Goal: Task Accomplishment & Management: Use online tool/utility

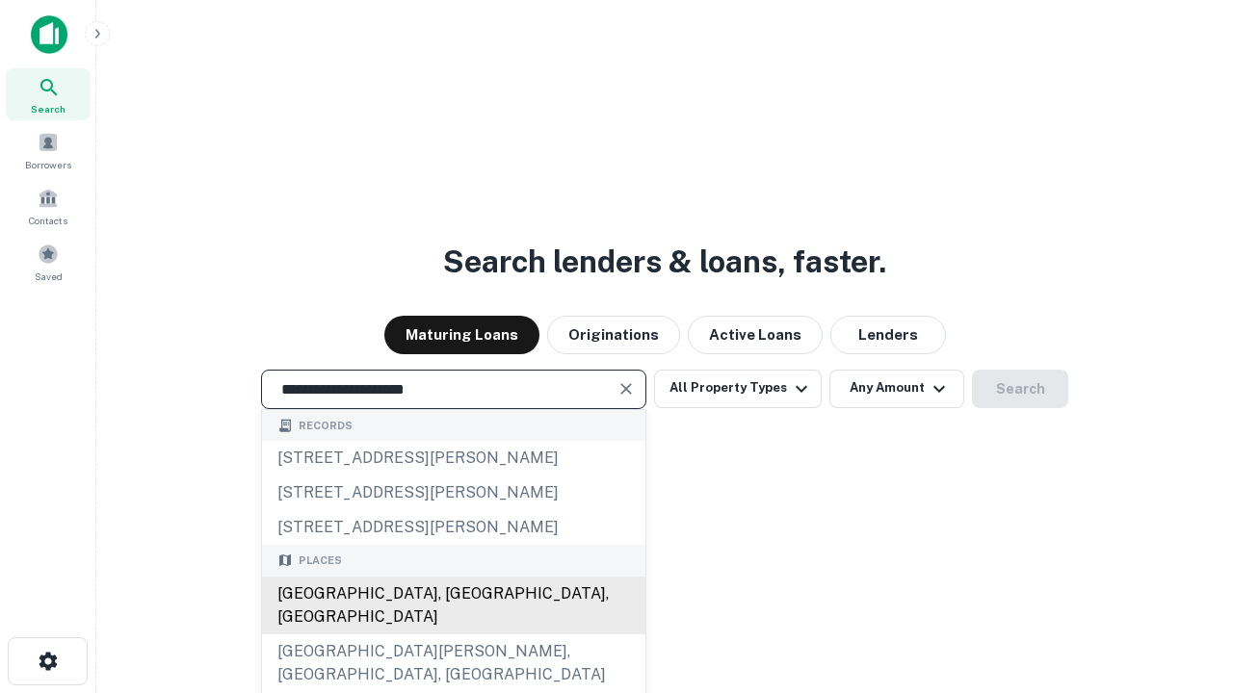
click at [453, 635] on div "[GEOGRAPHIC_DATA], [GEOGRAPHIC_DATA], [GEOGRAPHIC_DATA]" at bounding box center [453, 606] width 383 height 58
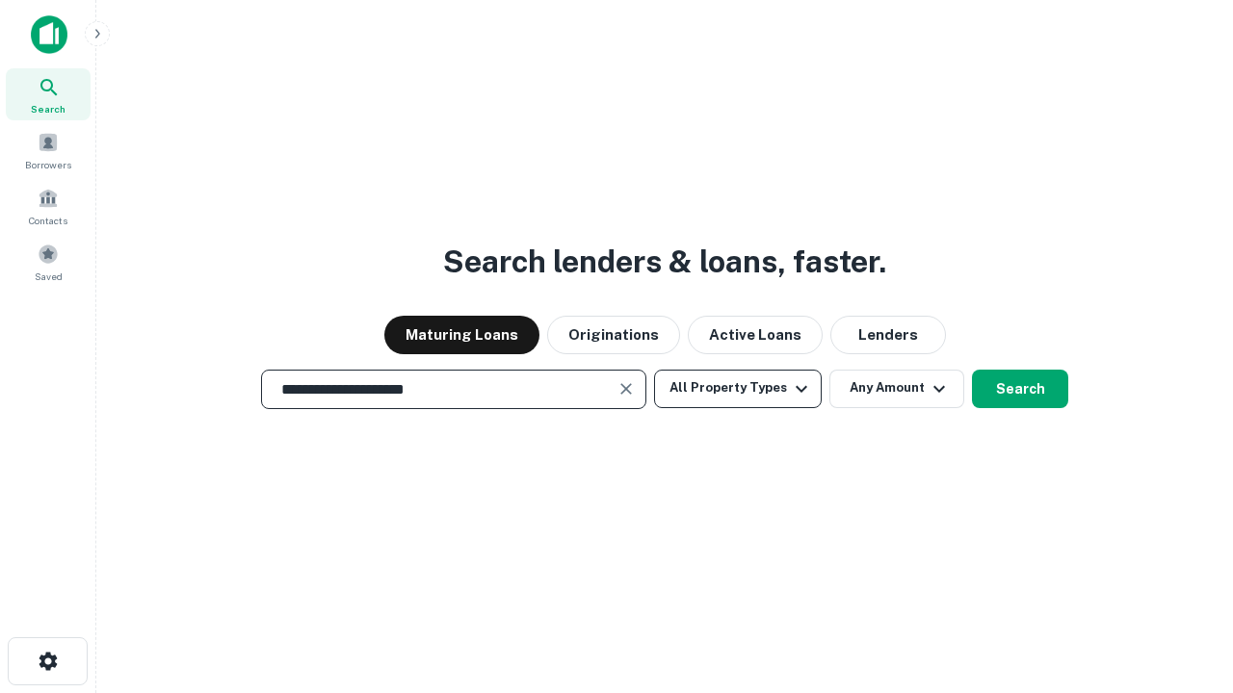
type input "**********"
click at [738, 388] on button "All Property Types" at bounding box center [738, 389] width 168 height 39
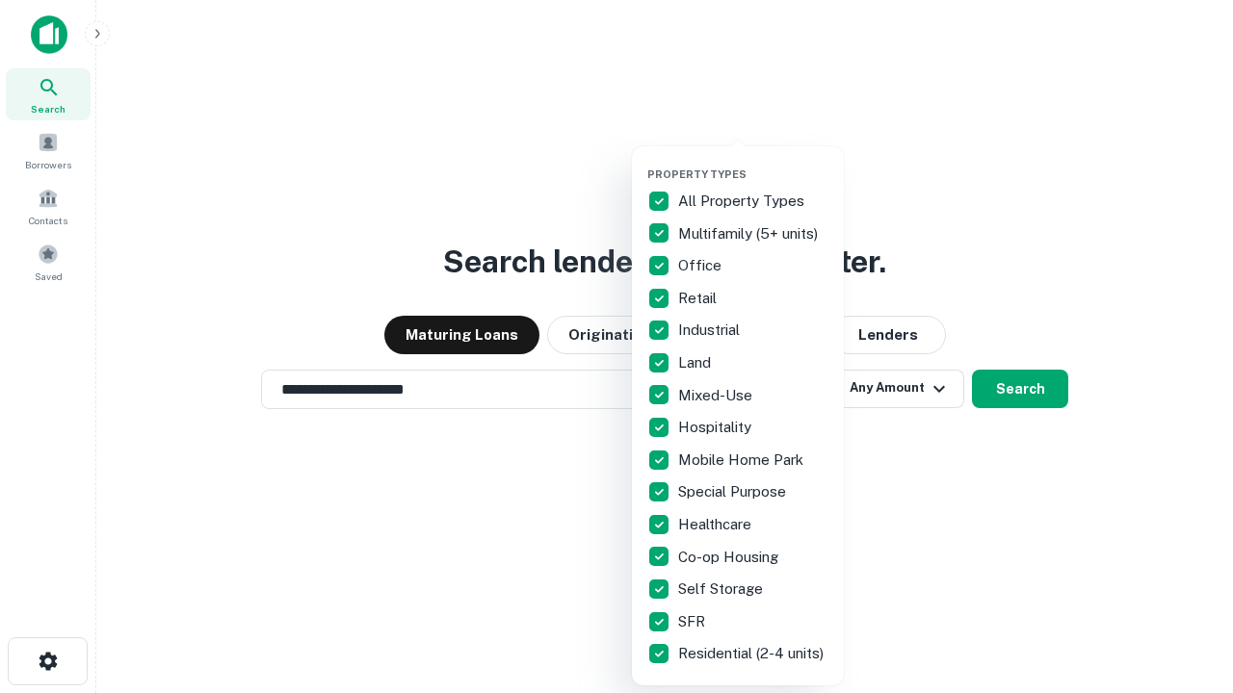
click at [753, 162] on button "button" at bounding box center [753, 162] width 212 height 1
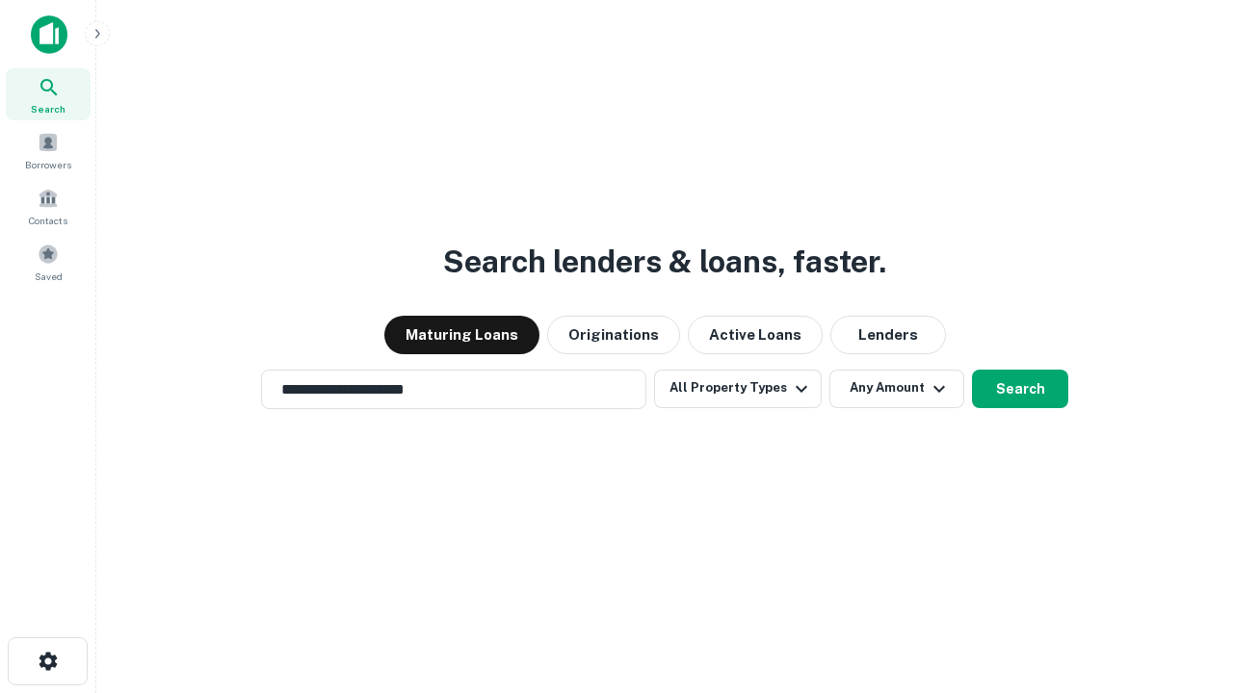
scroll to position [30, 0]
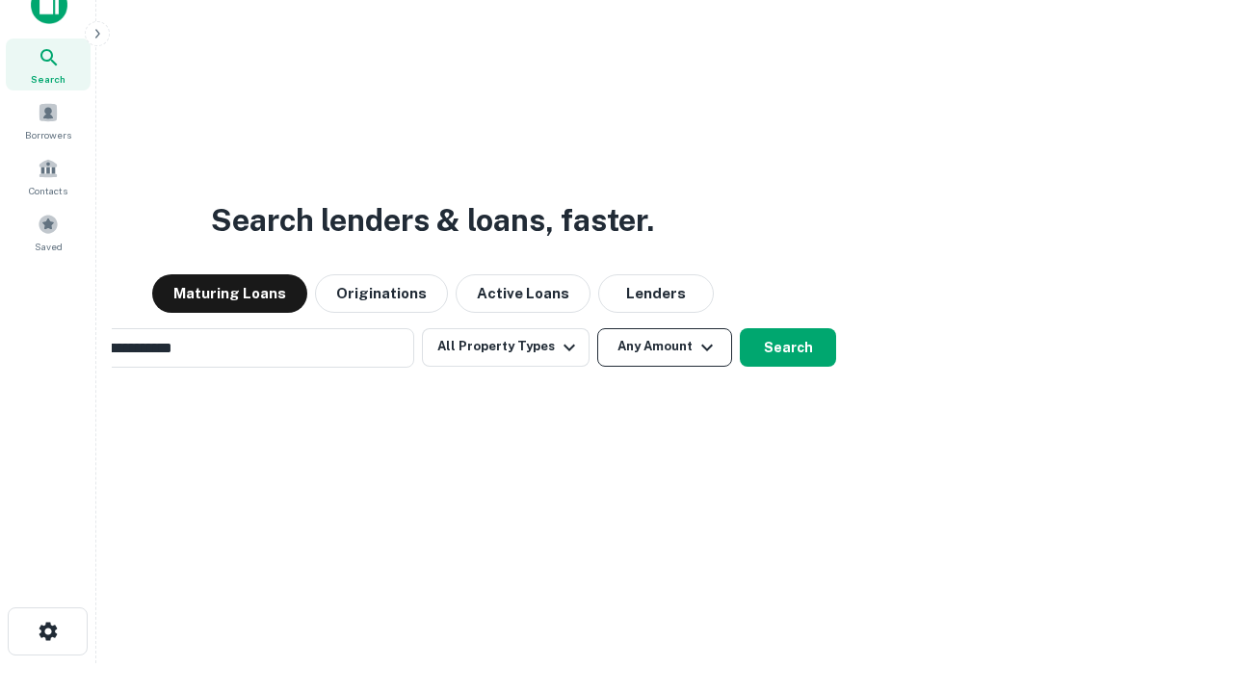
click at [597, 328] on button "Any Amount" at bounding box center [664, 347] width 135 height 39
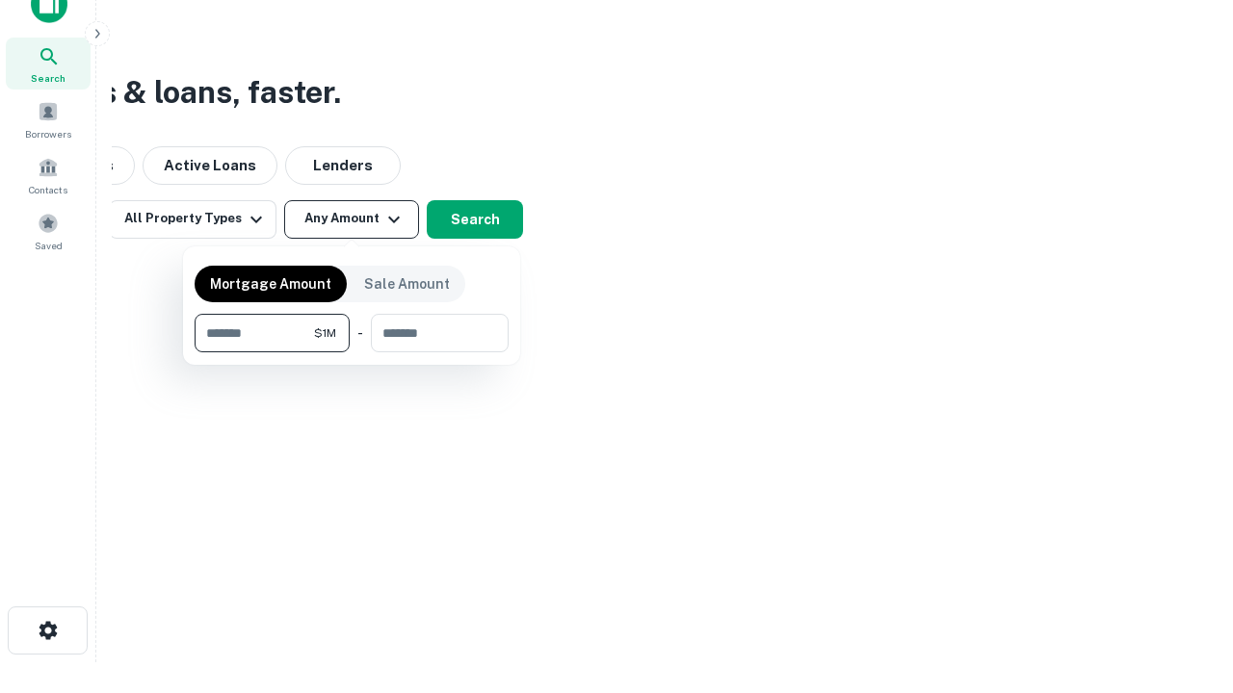
type input "*******"
click at [352, 353] on button "button" at bounding box center [352, 353] width 314 height 1
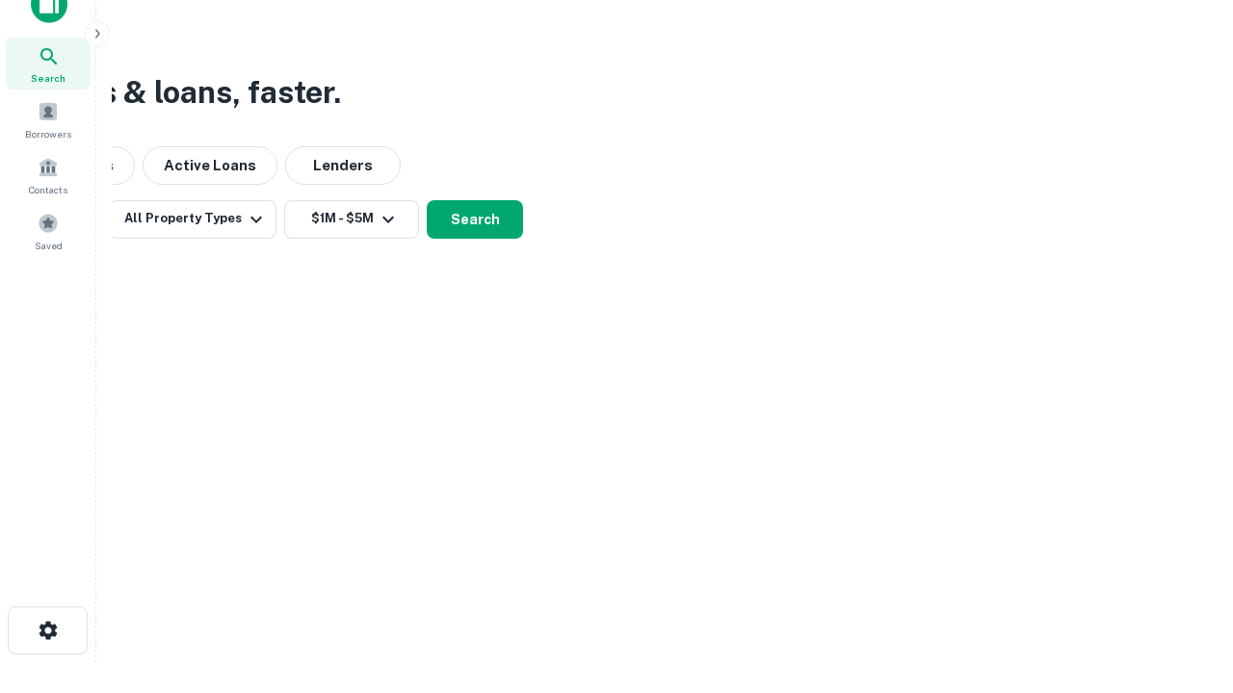
scroll to position [30, 0]
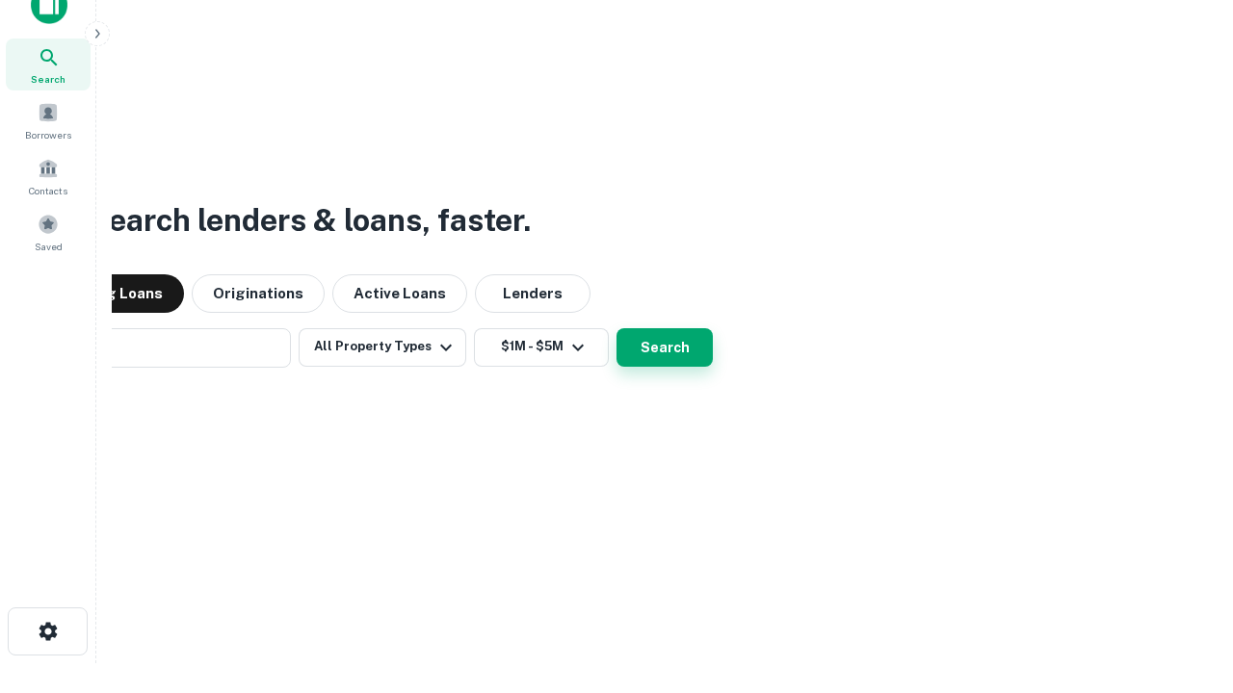
click at [616, 328] on button "Search" at bounding box center [664, 347] width 96 height 39
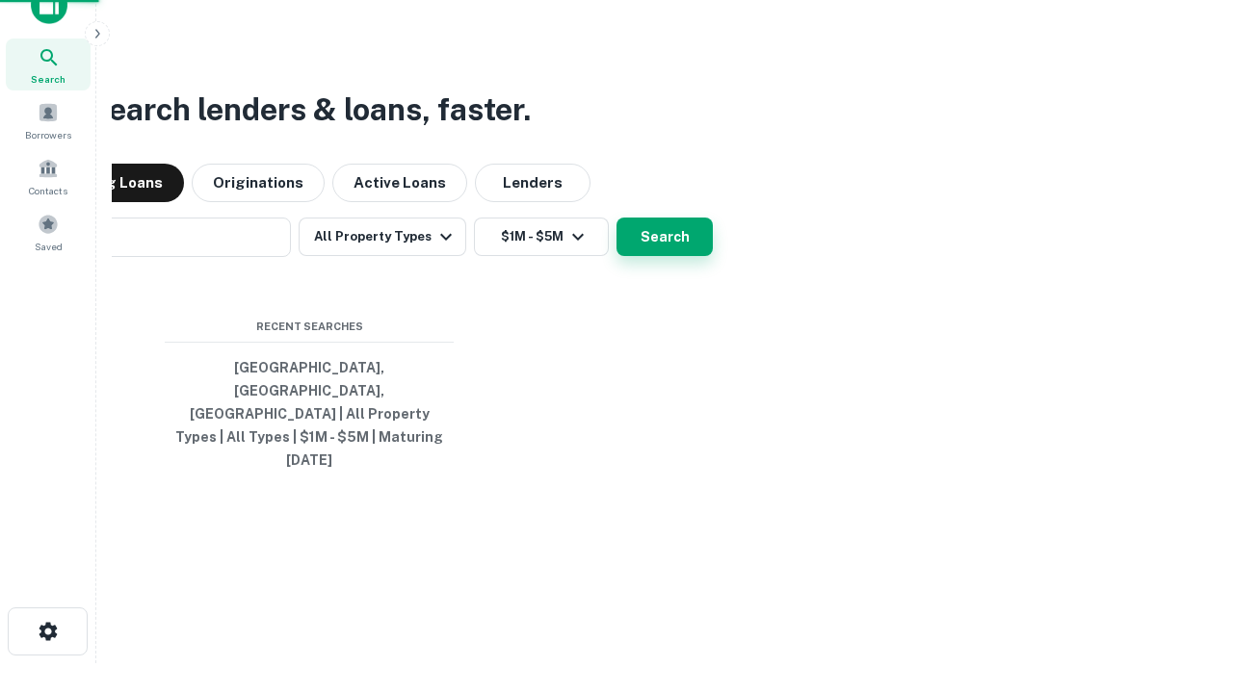
scroll to position [31, 0]
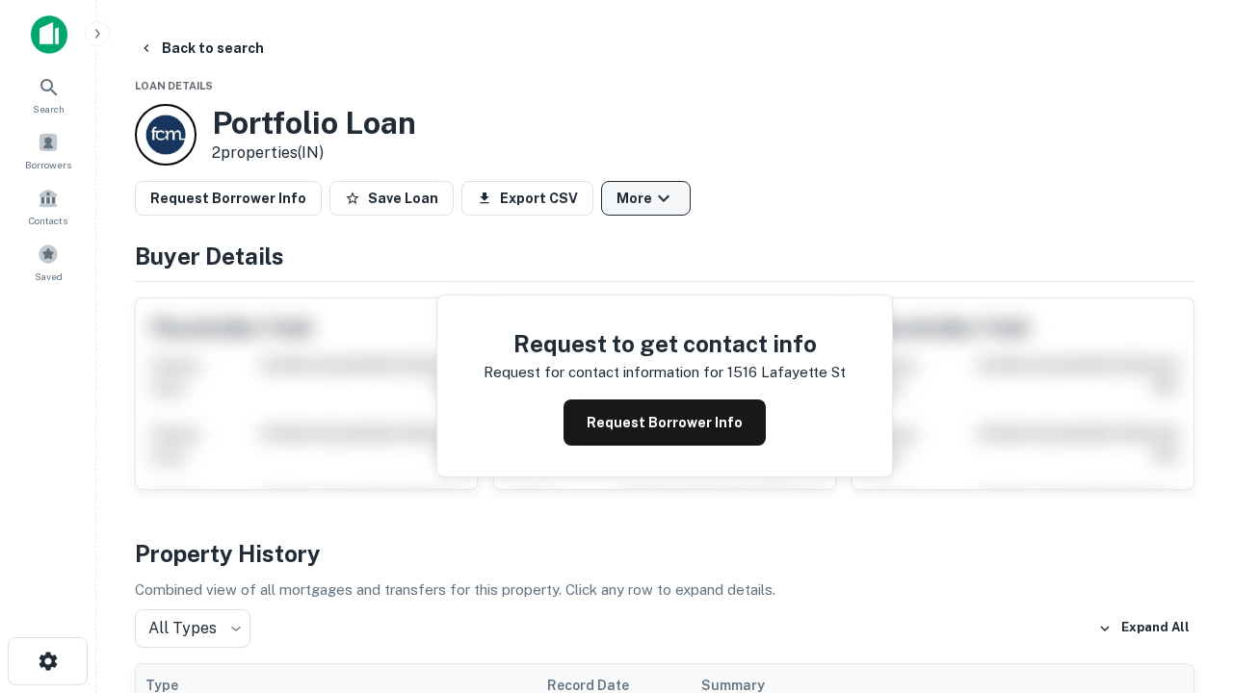
click at [645, 198] on button "More" at bounding box center [646, 198] width 90 height 35
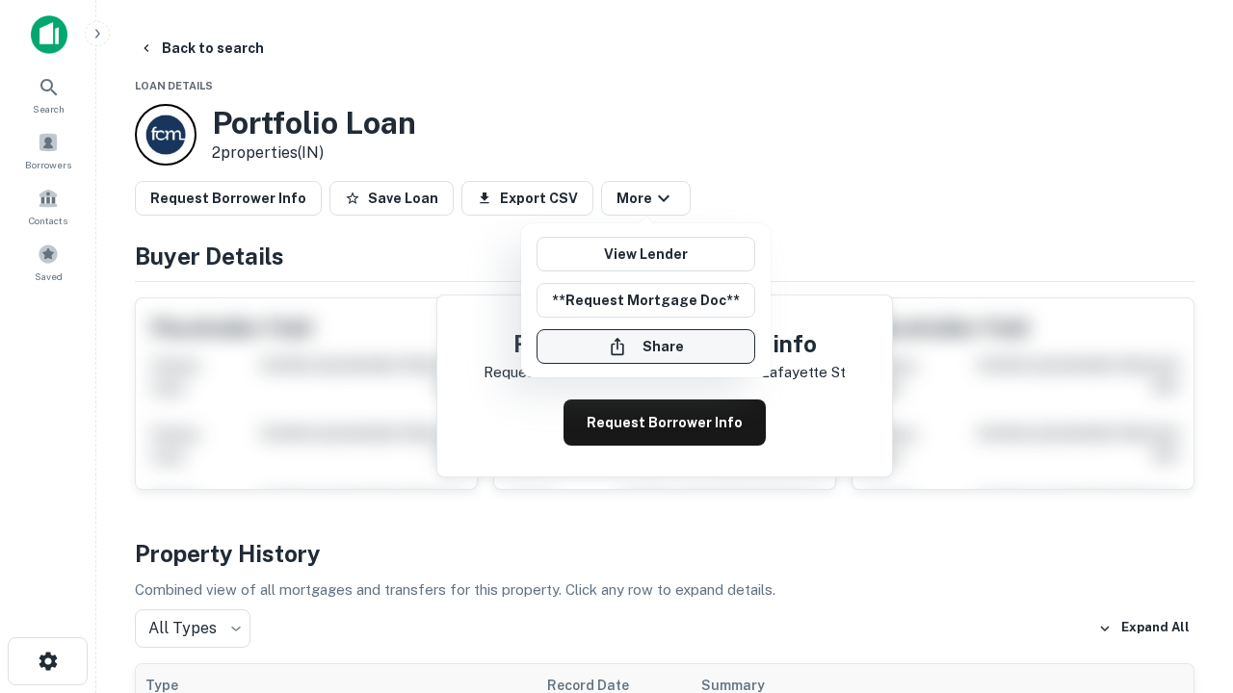
click at [645, 347] on button "Share" at bounding box center [645, 346] width 219 height 35
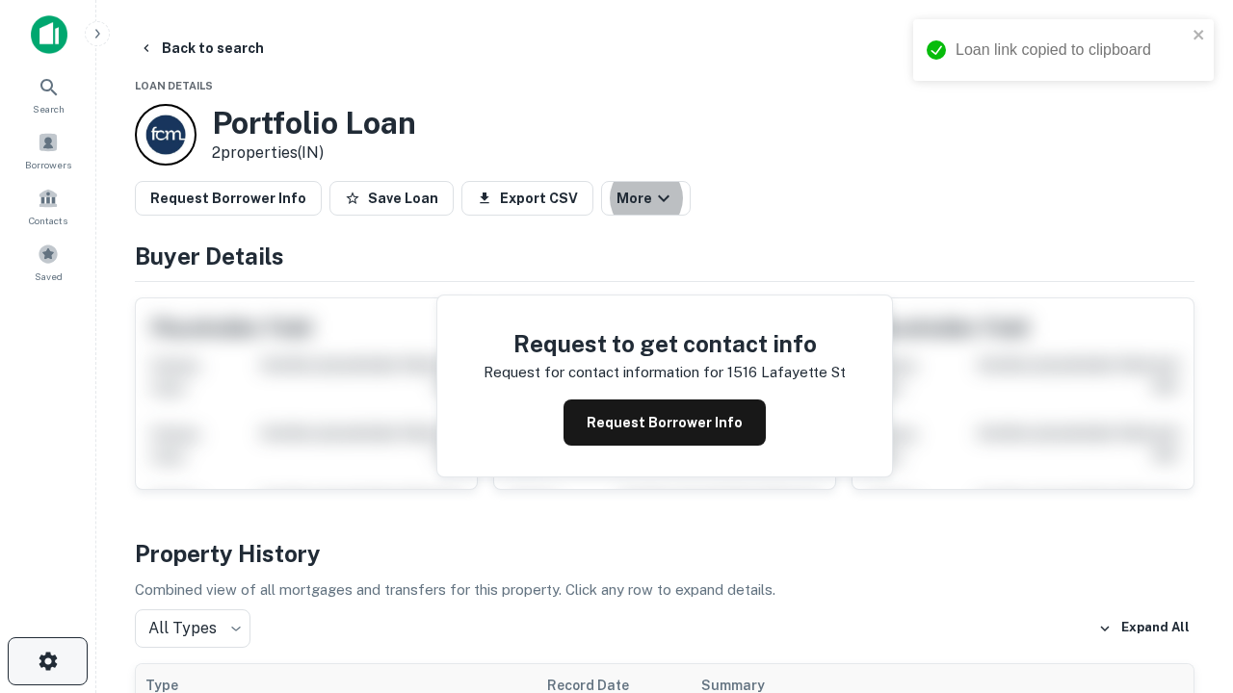
click at [47, 662] on icon "button" at bounding box center [48, 661] width 23 height 23
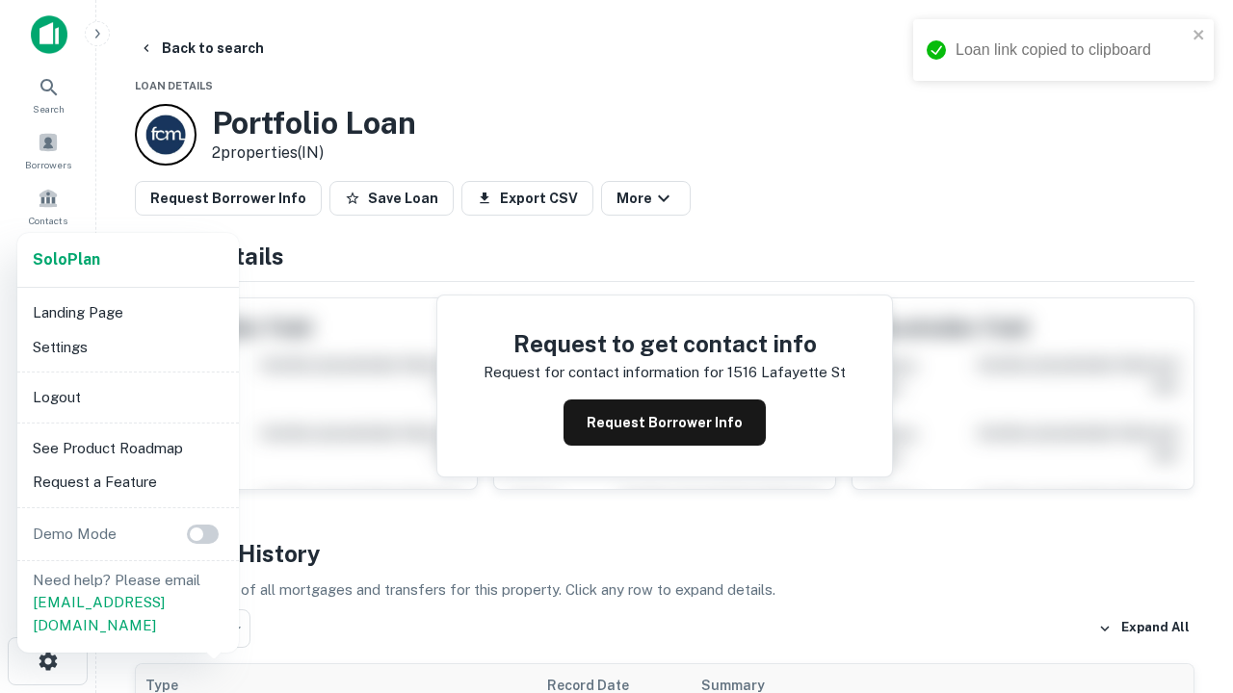
click at [127, 397] on li "Logout" at bounding box center [128, 397] width 206 height 35
